Goal: Navigation & Orientation: Find specific page/section

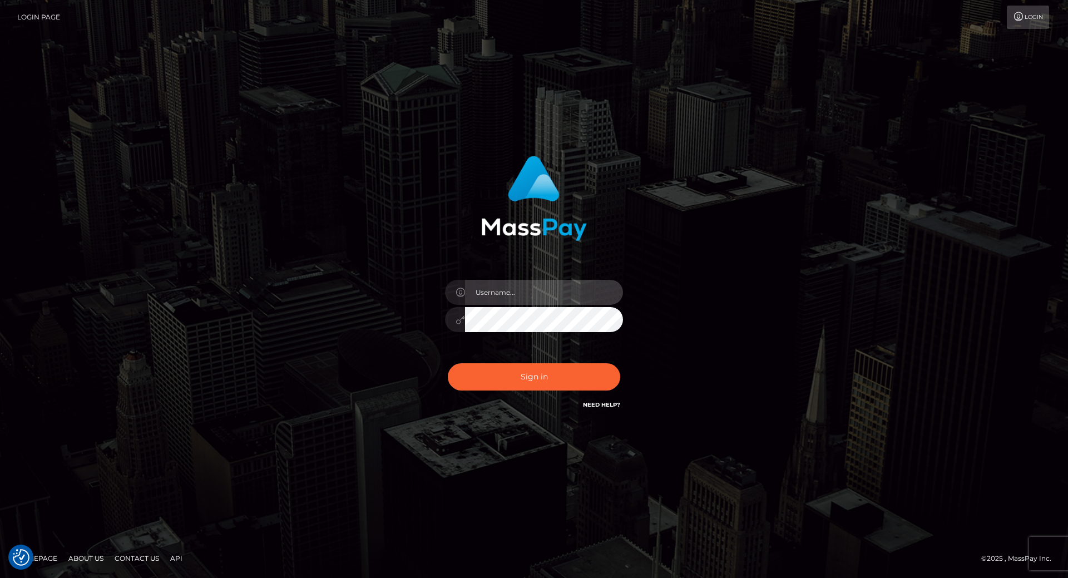
click at [497, 283] on input "text" at bounding box center [544, 292] width 158 height 25
type input "leslie.throne"
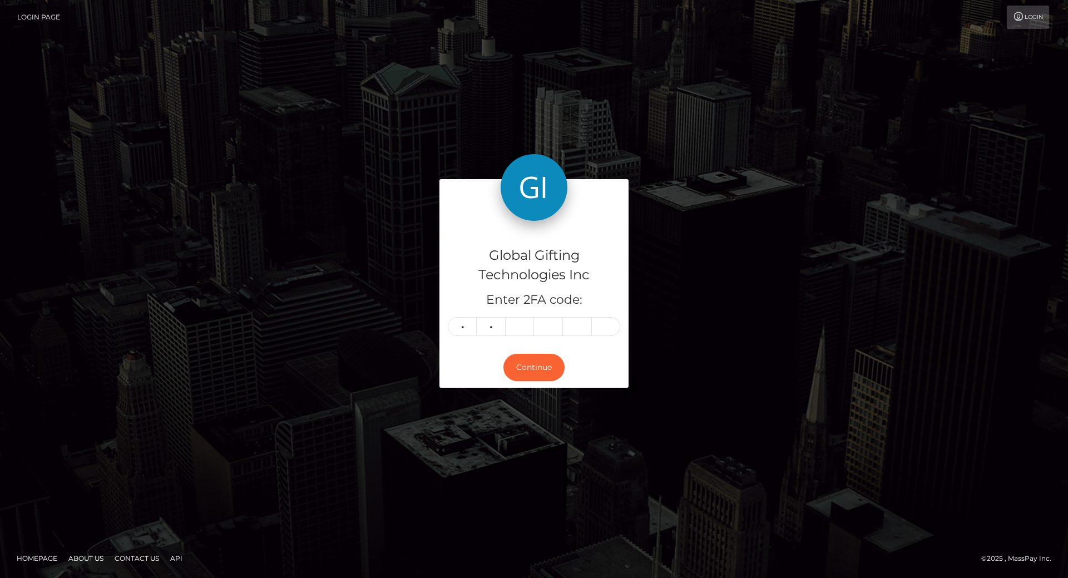
type input "3"
type input "0"
type input "7"
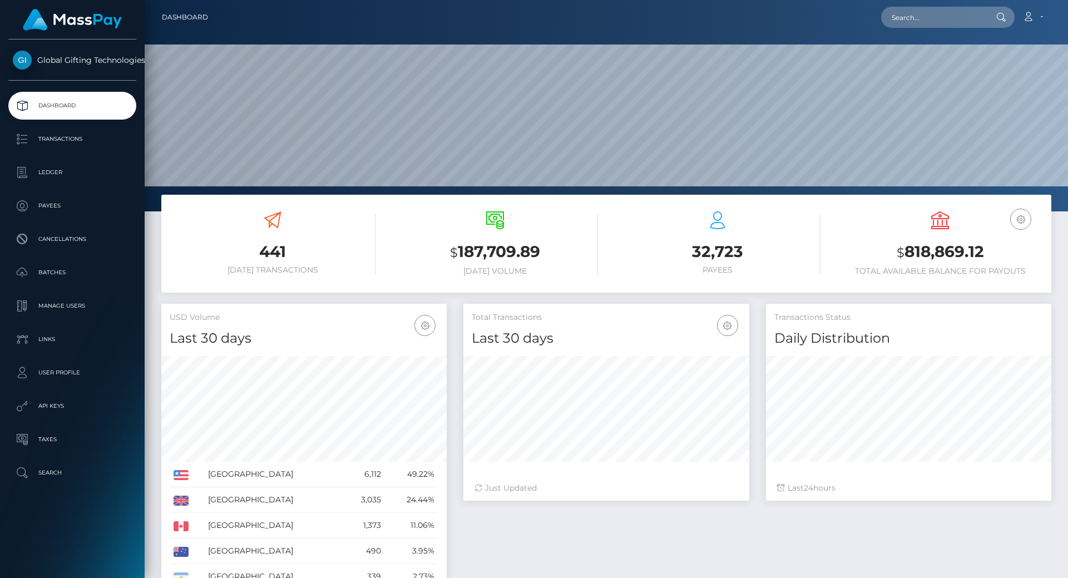
scroll to position [198, 286]
click at [958, 245] on h3 "$ 818,869.12" at bounding box center [940, 252] width 206 height 23
copy h3 "818,869.12"
